Goal: Use online tool/utility: Utilize a website feature to perform a specific function

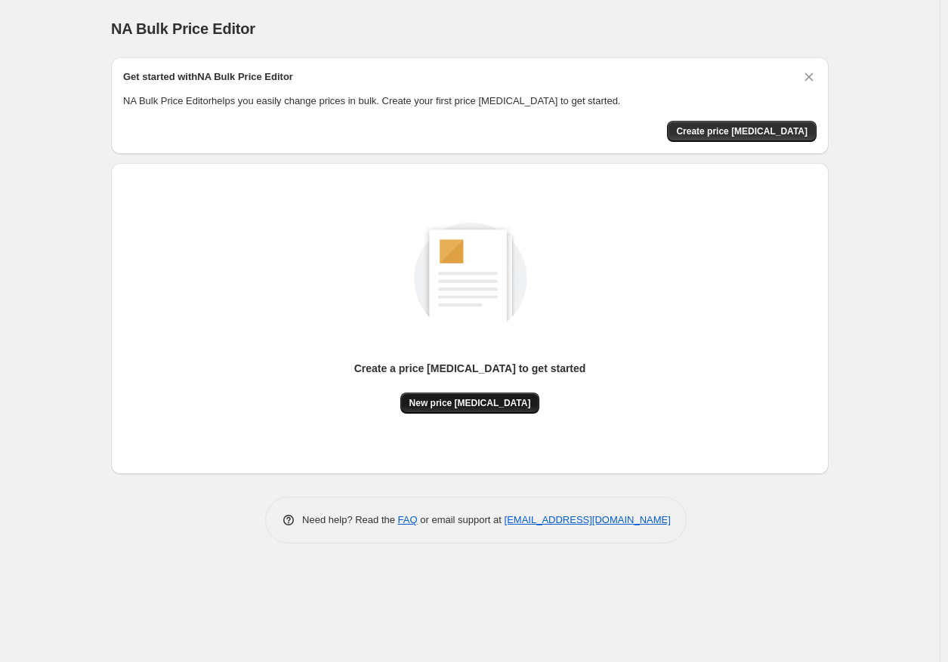
click at [464, 397] on span "New price [MEDICAL_DATA]" at bounding box center [470, 403] width 122 height 12
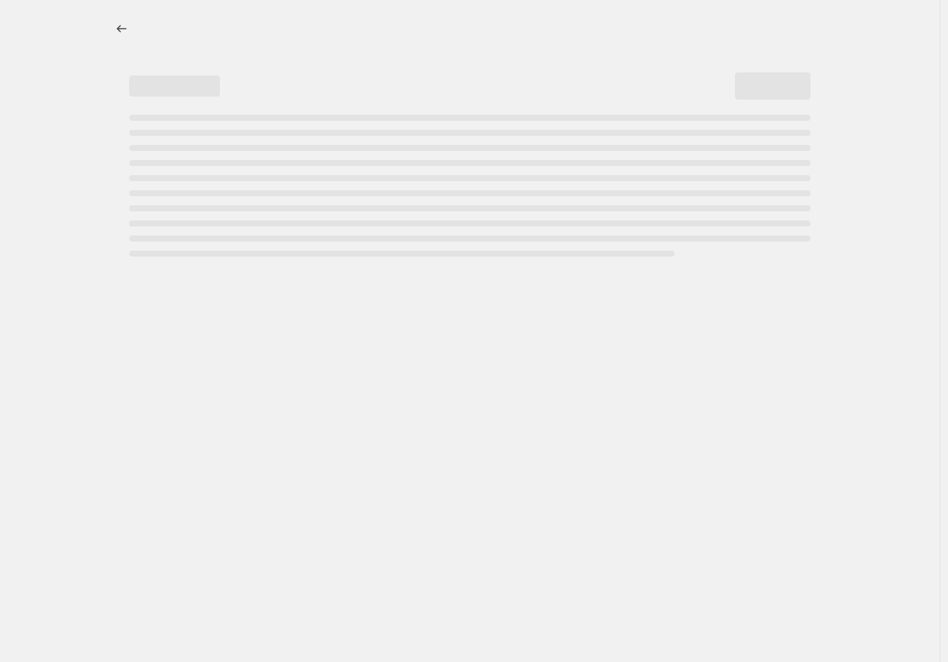
select select "percentage"
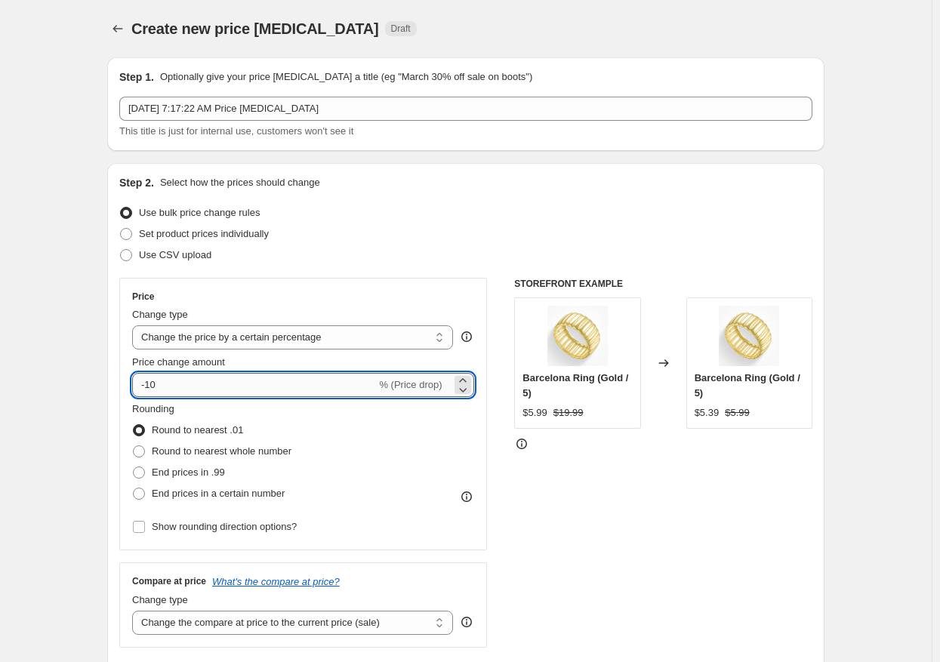
drag, startPoint x: 166, startPoint y: 383, endPoint x: 151, endPoint y: 385, distance: 15.3
click at [151, 385] on input "-10" at bounding box center [254, 385] width 244 height 24
type input "-90"
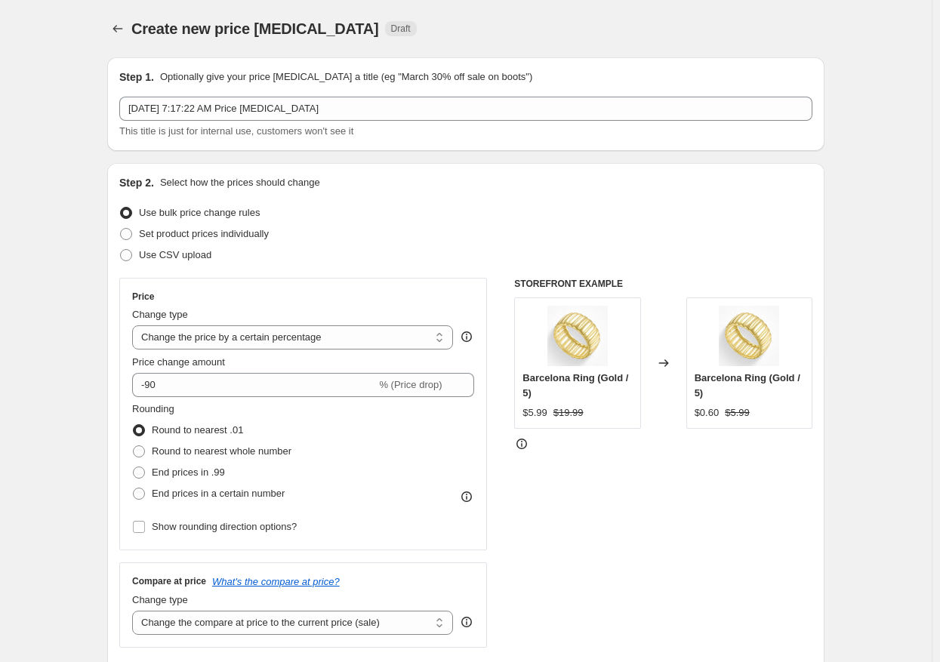
click at [565, 479] on div "STOREFRONT EXAMPLE Barcelona Ring (Gold / 5) $5.99 $19.99 Changed to Barcelona …" at bounding box center [663, 463] width 298 height 370
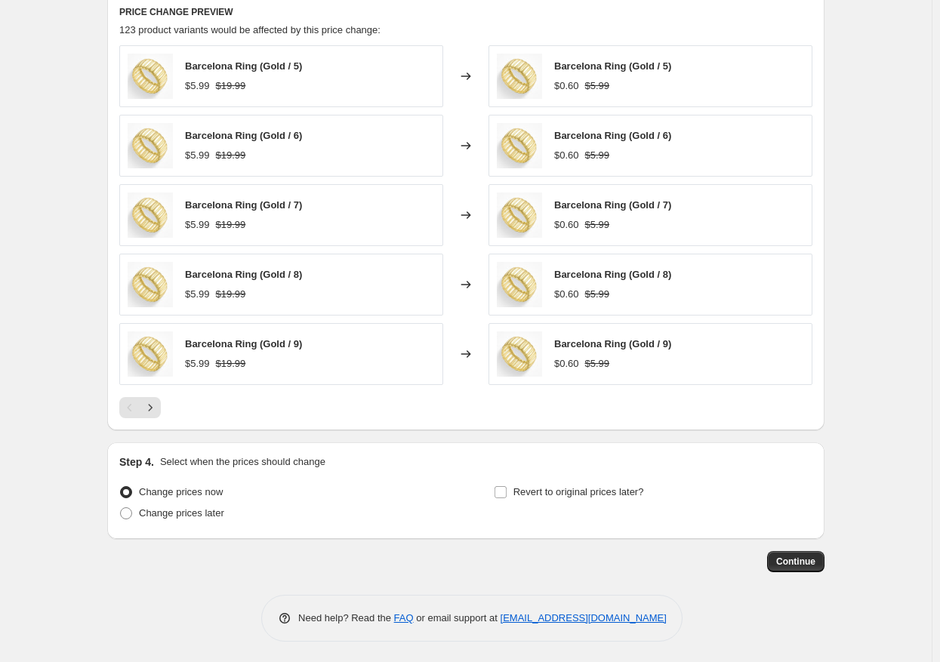
scroll to position [848, 0]
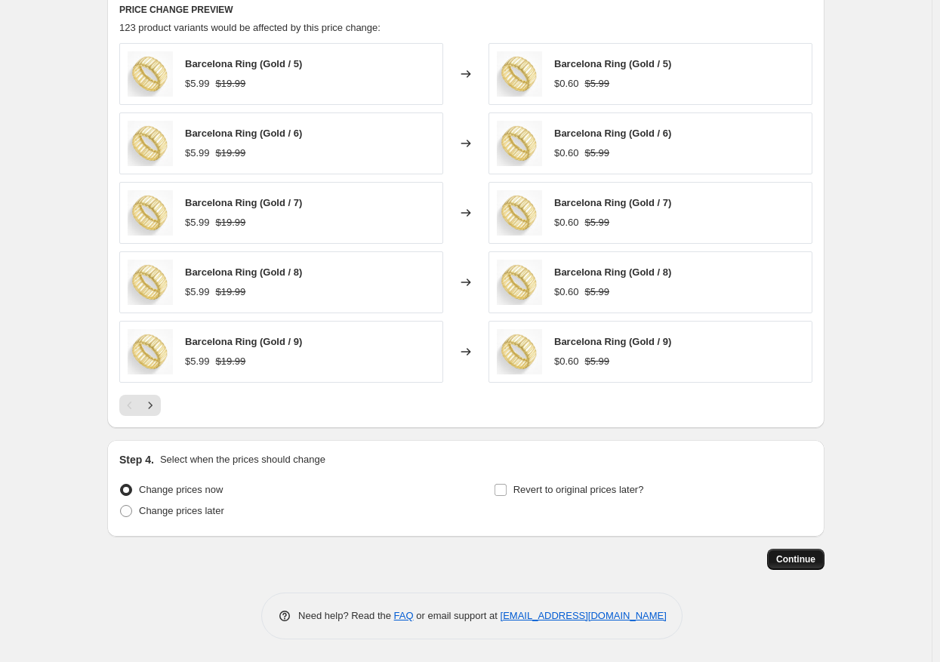
click at [783, 557] on span "Continue" at bounding box center [796, 560] width 39 height 12
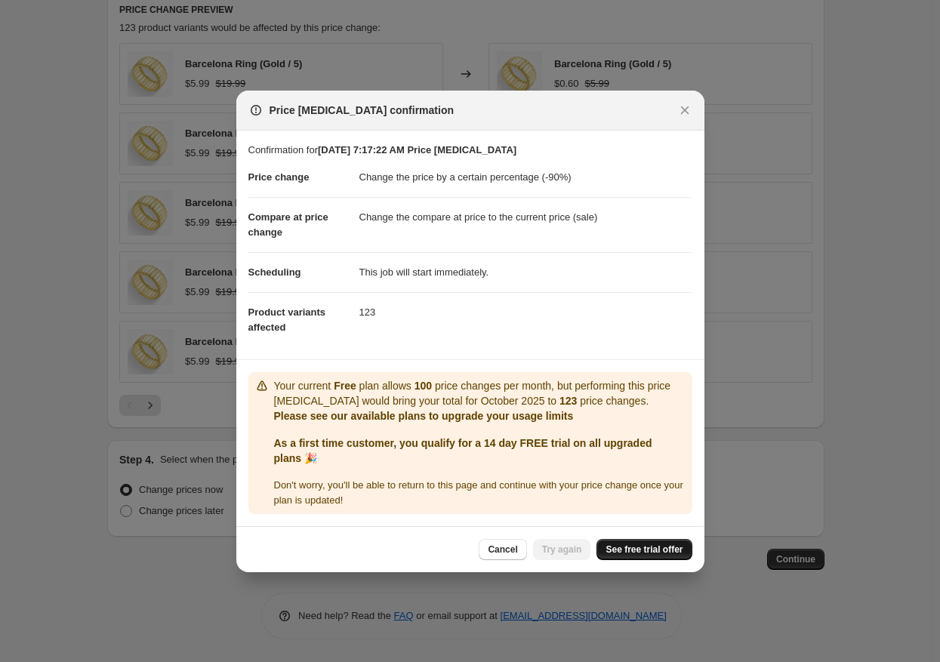
click at [663, 544] on span "See free trial offer" at bounding box center [644, 550] width 77 height 12
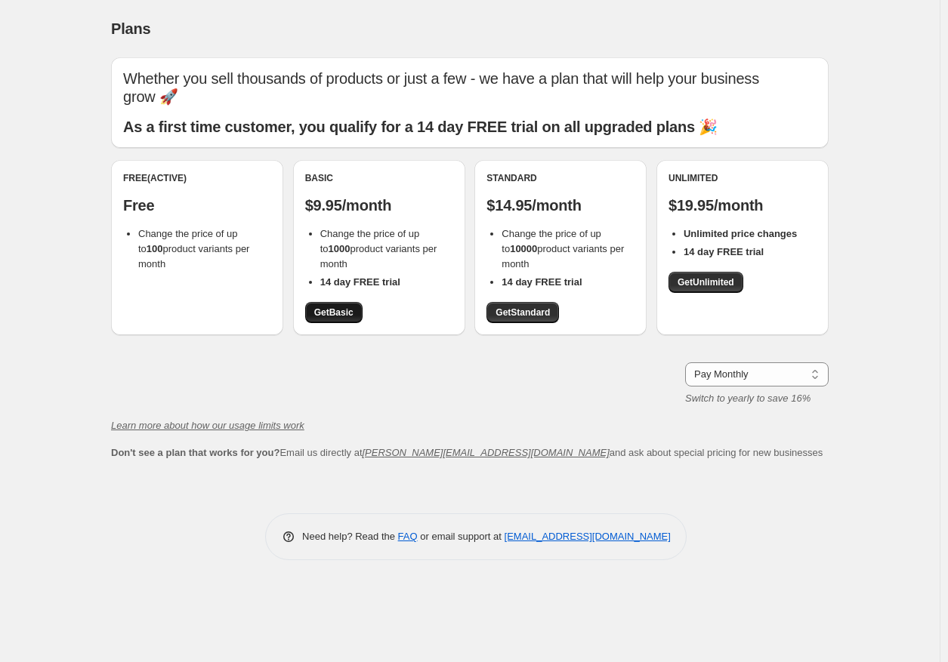
click at [339, 308] on span "Get Basic" at bounding box center [333, 313] width 39 height 12
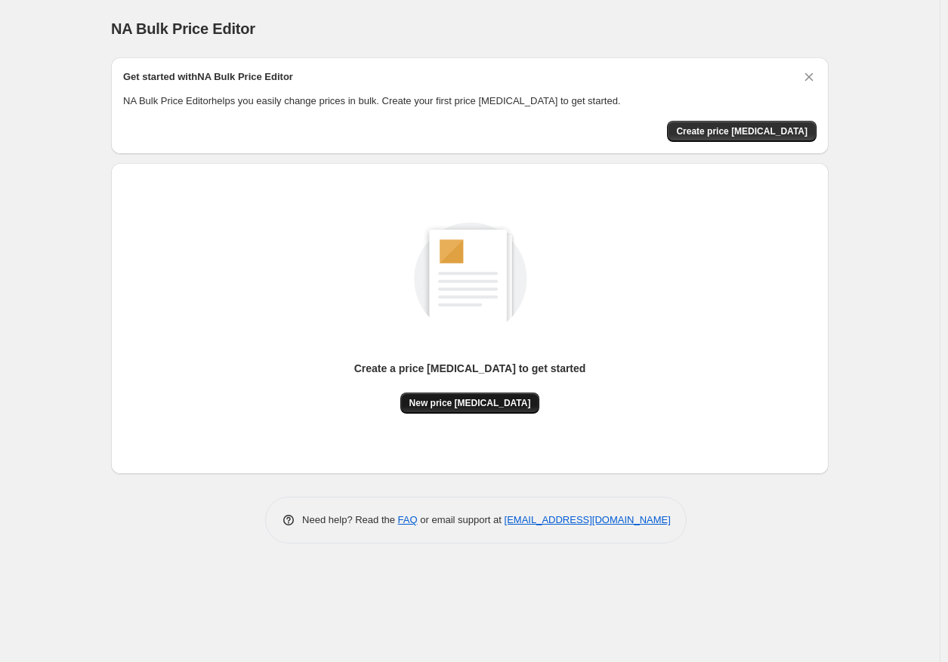
click at [448, 411] on button "New price [MEDICAL_DATA]" at bounding box center [470, 403] width 140 height 21
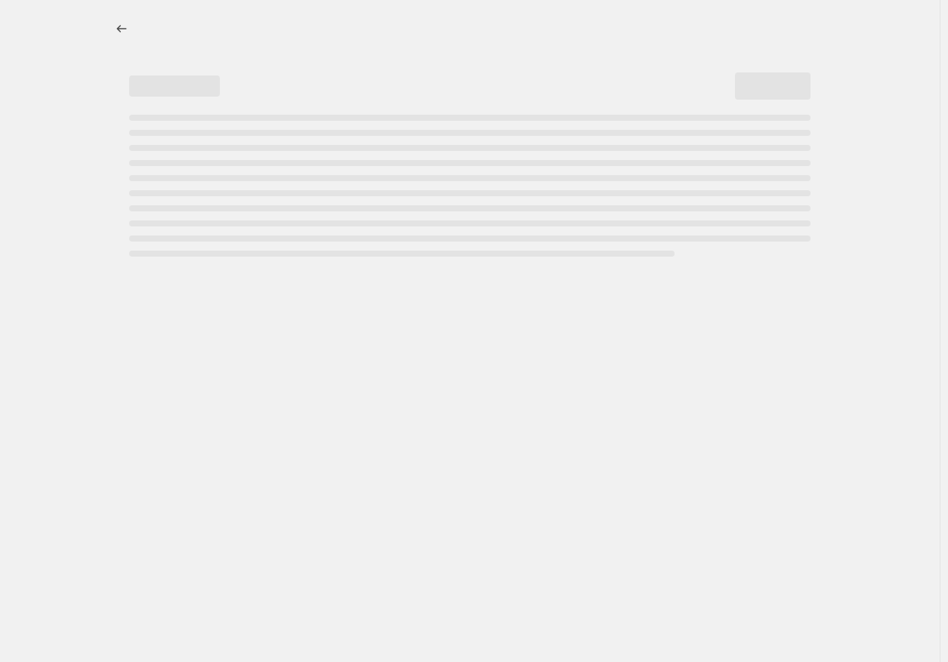
select select "percentage"
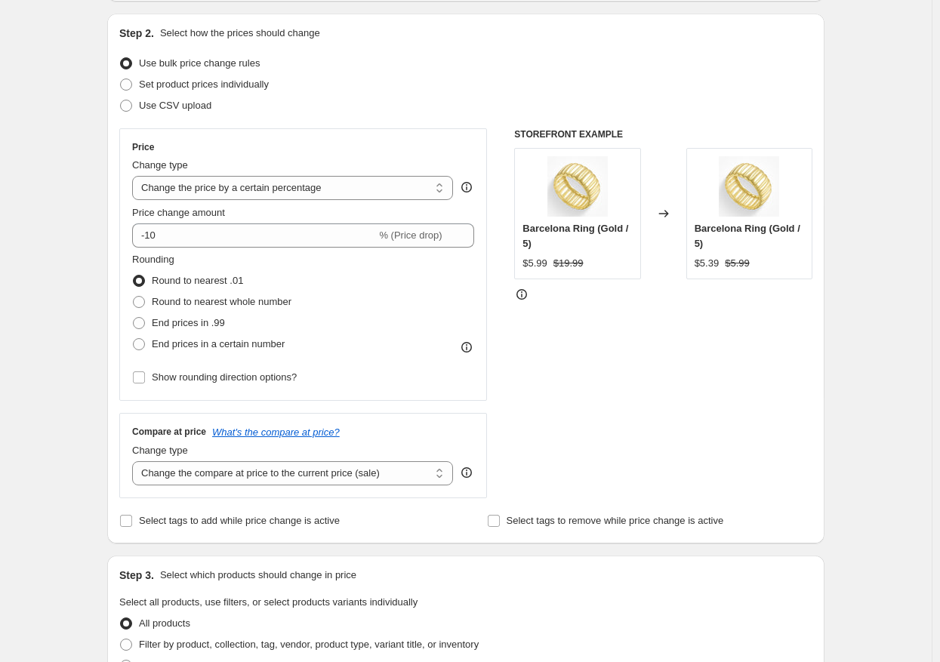
scroll to position [151, 0]
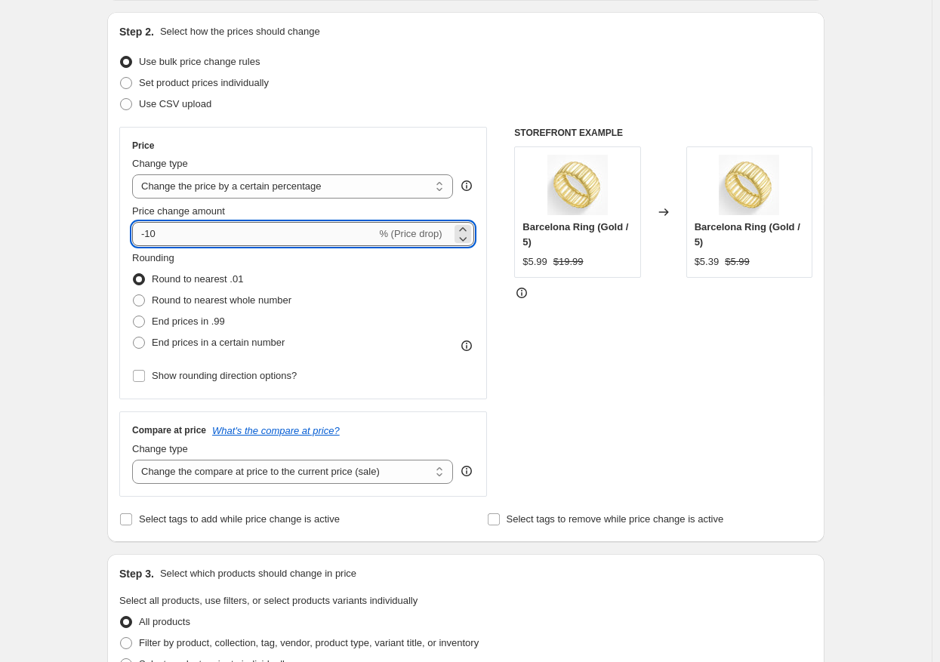
drag, startPoint x: 179, startPoint y: 241, endPoint x: 151, endPoint y: 241, distance: 27.9
click at [151, 241] on input "-10" at bounding box center [254, 234] width 244 height 24
type input "-90"
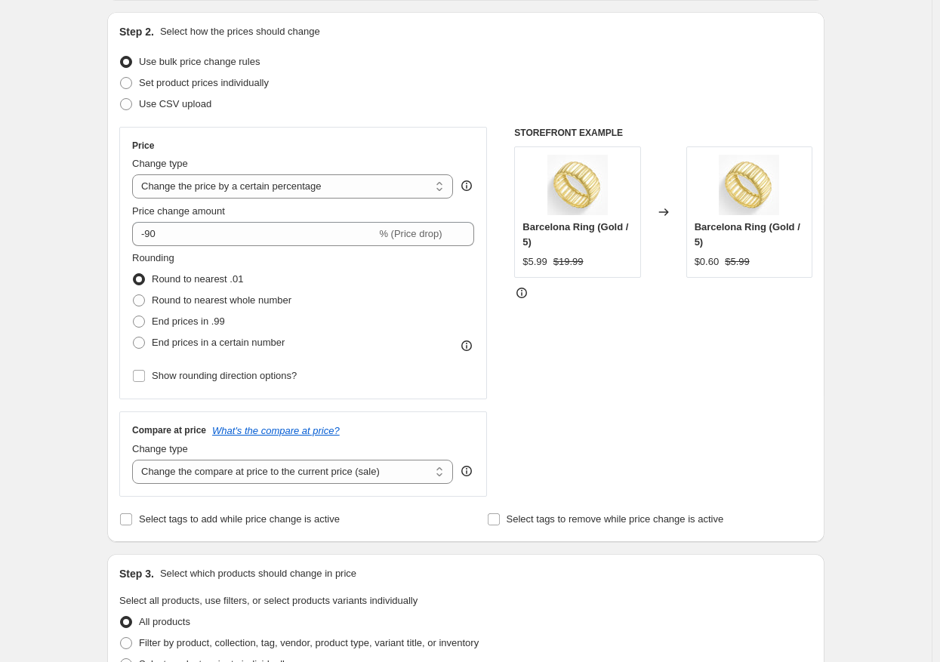
click at [800, 438] on div "STOREFRONT EXAMPLE Barcelona Ring (Gold / 5) $5.99 $19.99 Changed to Barcelona …" at bounding box center [663, 312] width 298 height 370
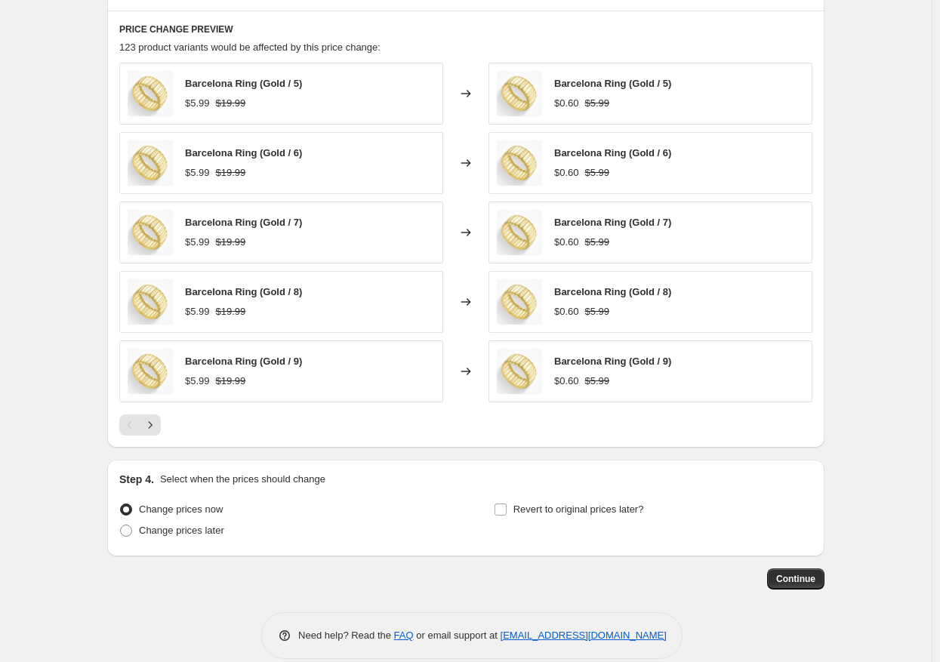
scroll to position [848, 0]
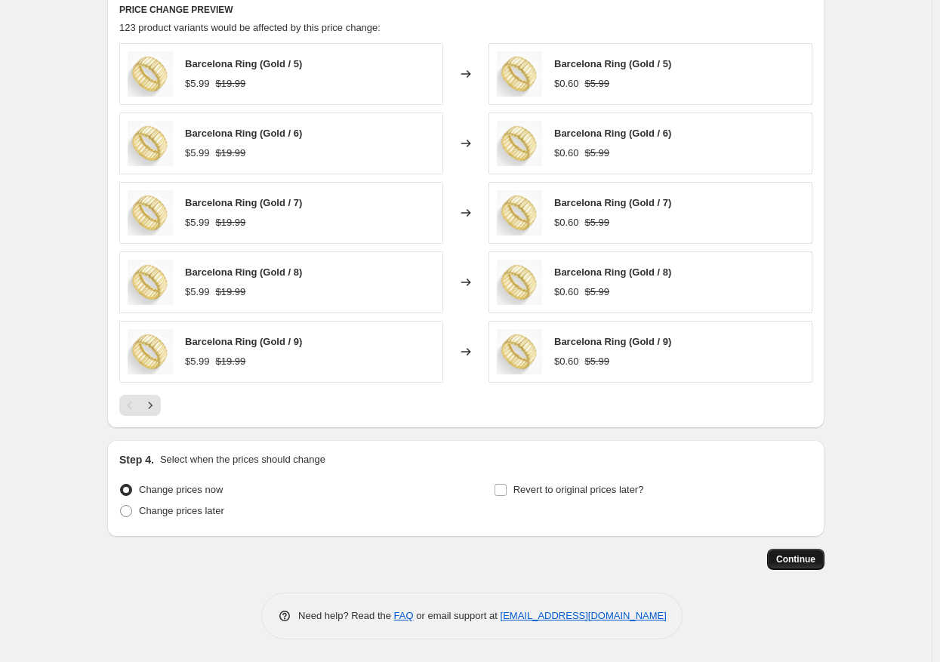
click at [782, 560] on span "Continue" at bounding box center [796, 560] width 39 height 12
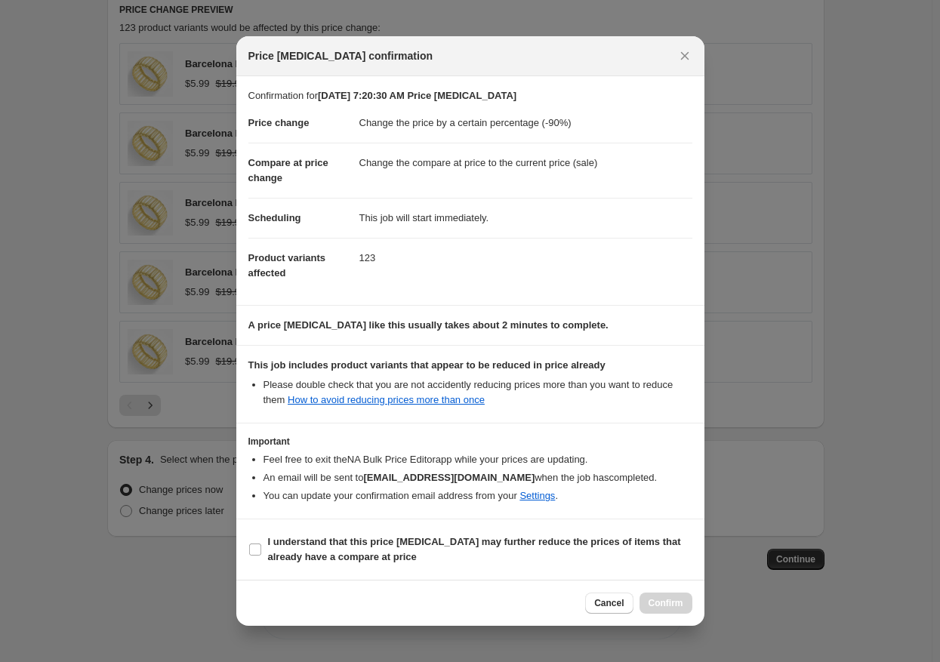
drag, startPoint x: 258, startPoint y: 543, endPoint x: 434, endPoint y: 576, distance: 179.7
click at [258, 545] on span ":r20:" at bounding box center [256, 550] width 14 height 14
click at [260, 550] on input "I understand that this price change job may further reduce the prices of items …" at bounding box center [255, 550] width 12 height 12
checkbox input "true"
drag, startPoint x: 667, startPoint y: 604, endPoint x: 552, endPoint y: 633, distance: 118.4
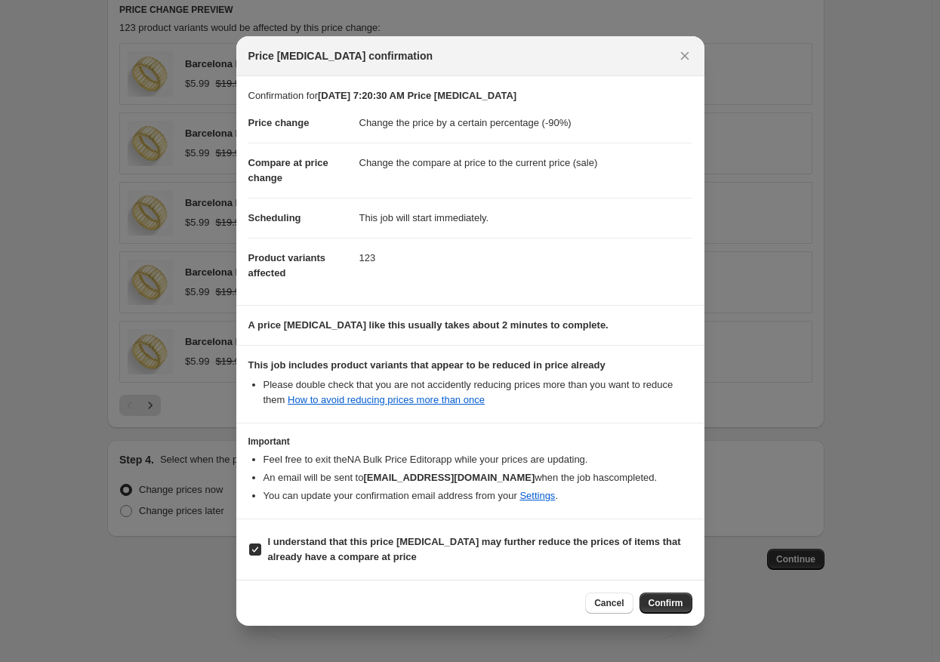
click at [667, 605] on span "Confirm" at bounding box center [666, 604] width 35 height 12
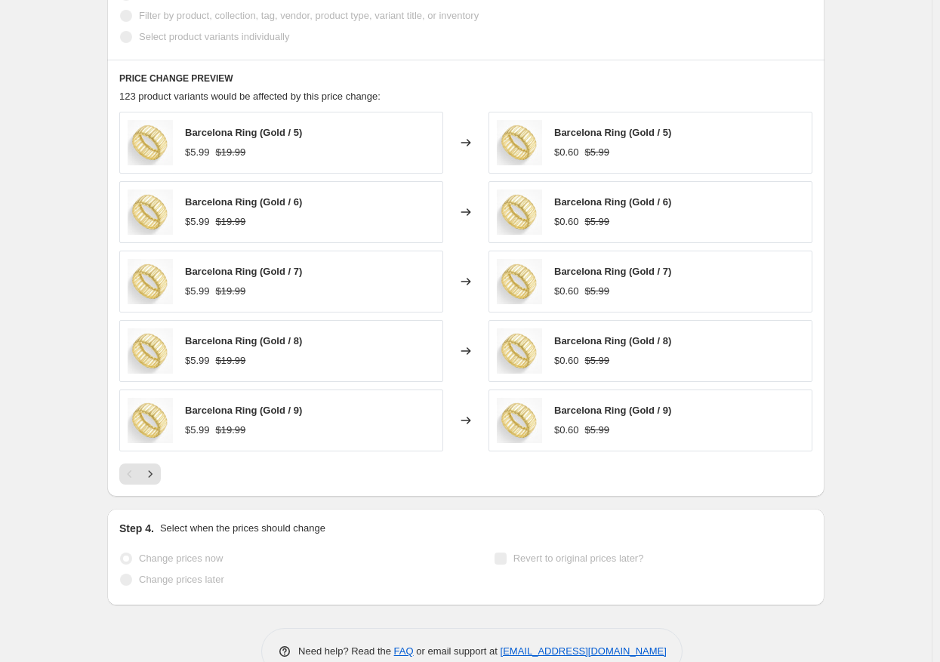
drag, startPoint x: 899, startPoint y: 341, endPoint x: 864, endPoint y: 350, distance: 36.1
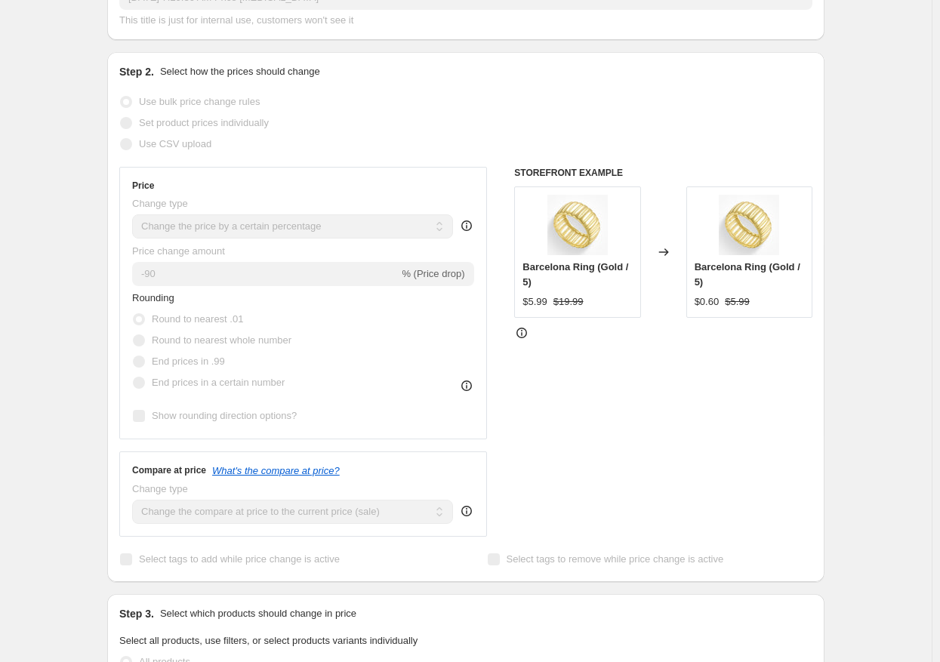
scroll to position [0, 0]
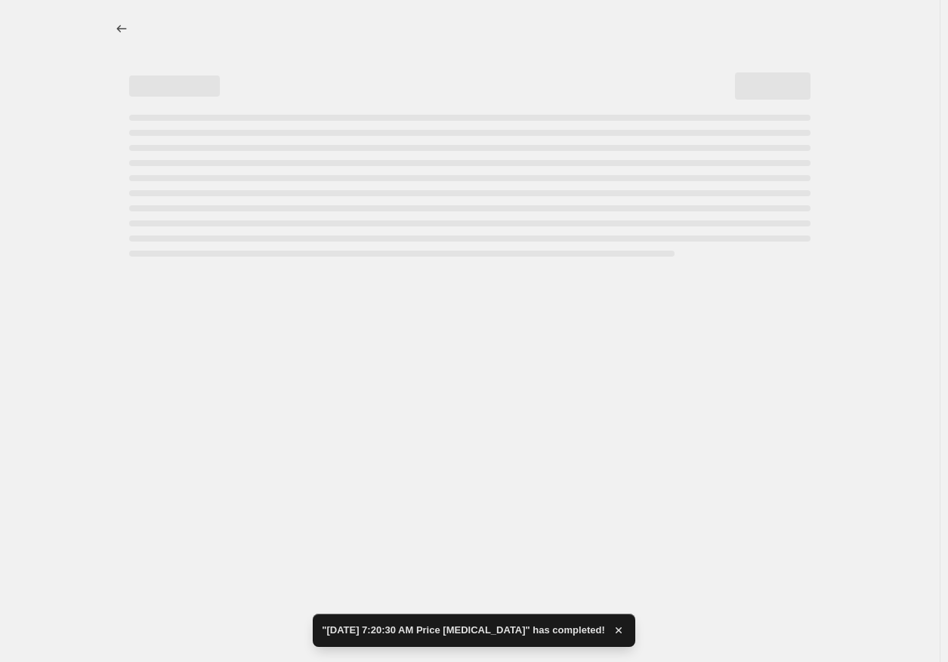
select select "percentage"
